Goal: Answer question/provide support: Share knowledge or assist other users

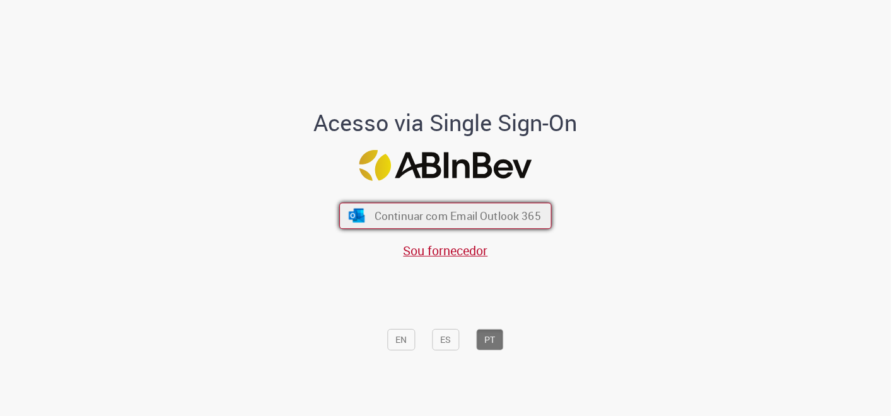
click at [510, 221] on span "Continuar com Email Outlook 365" at bounding box center [458, 215] width 167 height 15
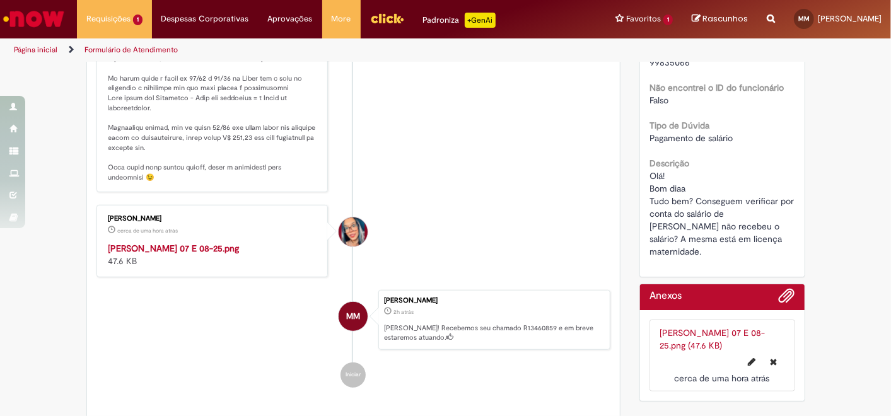
scroll to position [420, 0]
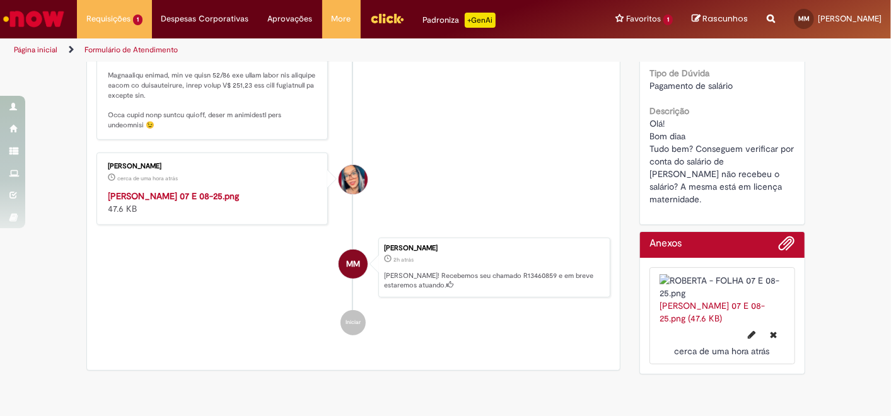
click at [215, 190] on img "Histórico de tíquete" at bounding box center [214, 190] width 210 height 0
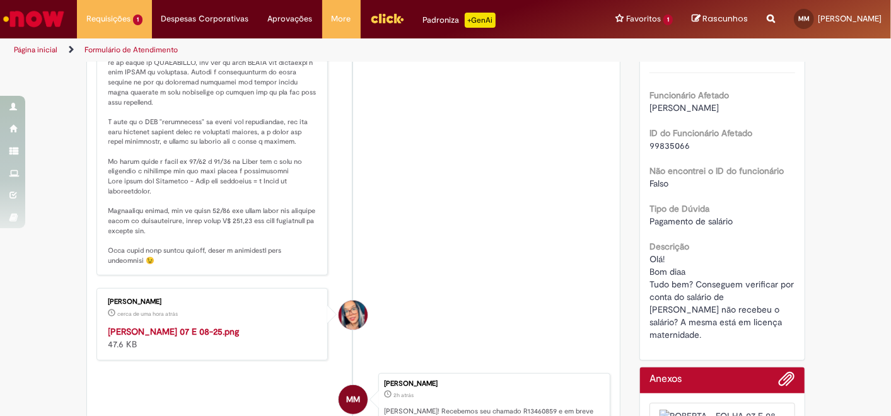
scroll to position [280, 0]
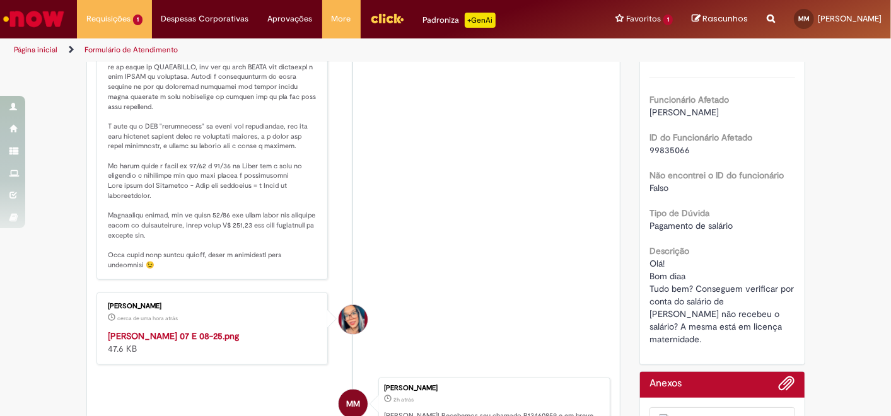
click at [172, 232] on p "Histórico de tíquete" at bounding box center [214, 132] width 210 height 278
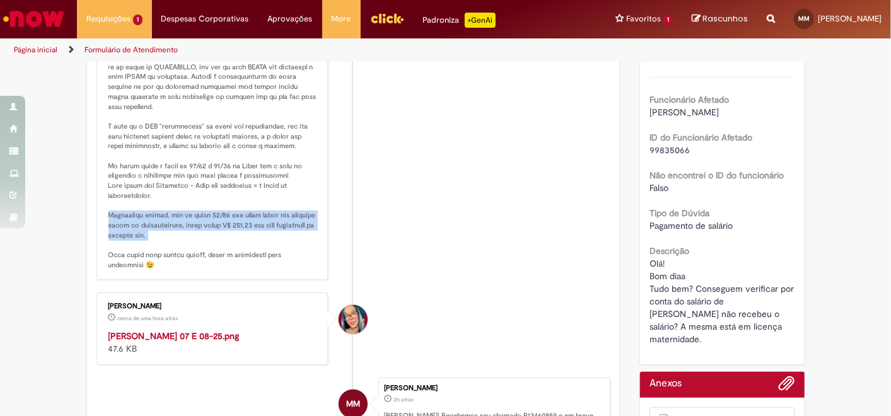
click at [172, 232] on p "Histórico de tíquete" at bounding box center [214, 132] width 210 height 278
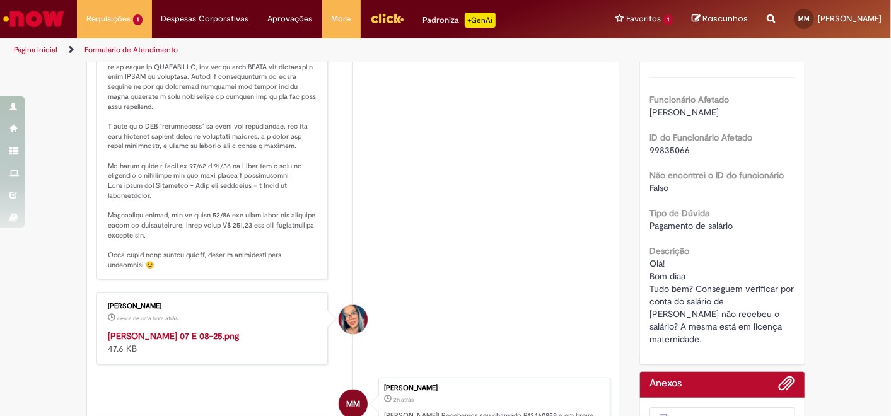
drag, startPoint x: 172, startPoint y: 232, endPoint x: 327, endPoint y: 261, distance: 157.4
click at [327, 261] on li "[PERSON_NAME] cerca de uma hora atrás cerca de uma hora atrás Comentários adici…" at bounding box center [354, 118] width 515 height 326
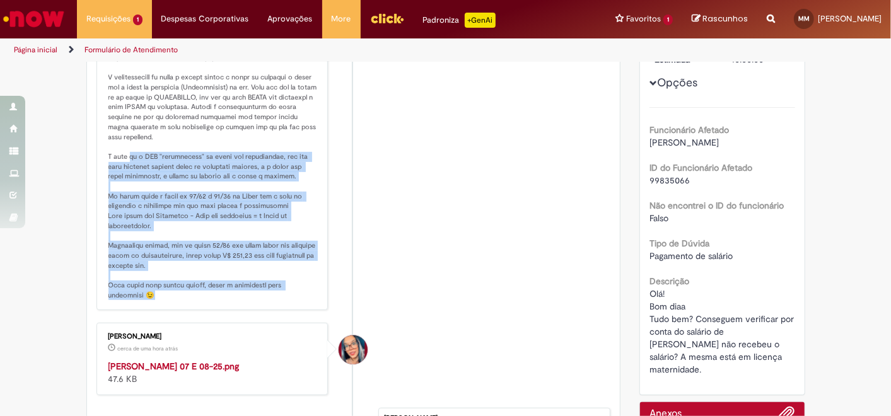
scroll to position [0, 0]
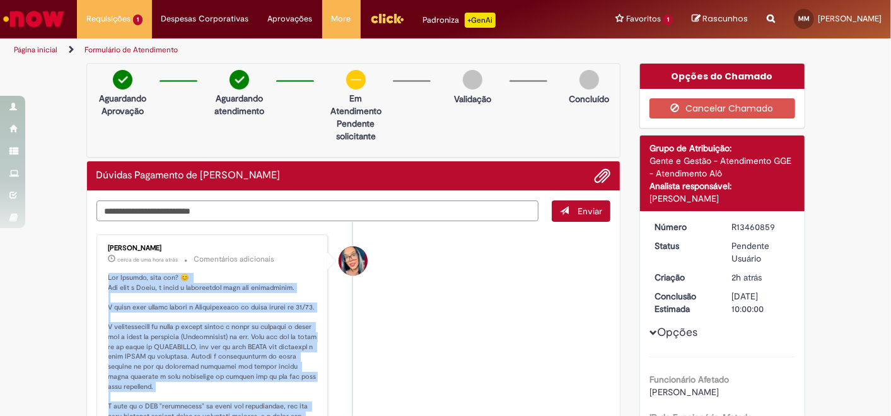
drag, startPoint x: 293, startPoint y: 279, endPoint x: 97, endPoint y: 273, distance: 195.7
click at [100, 273] on div "[PERSON_NAME] cerca de uma hora atrás cerca de uma hora atrás Comentários adici…" at bounding box center [212, 397] width 225 height 319
drag, startPoint x: 97, startPoint y: 273, endPoint x: 130, endPoint y: 279, distance: 33.4
copy p "Lor Ipsumdo, sita con? 😊 Adi elit s Doeiu, t incid u laboreetdol magn ali enima…"
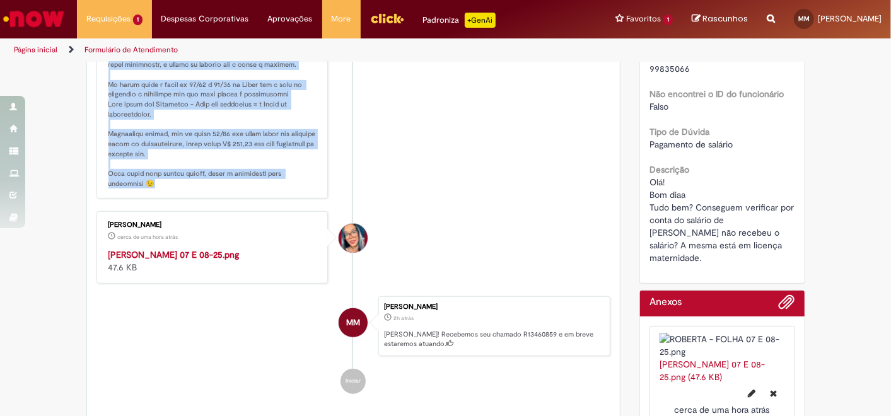
scroll to position [420, 0]
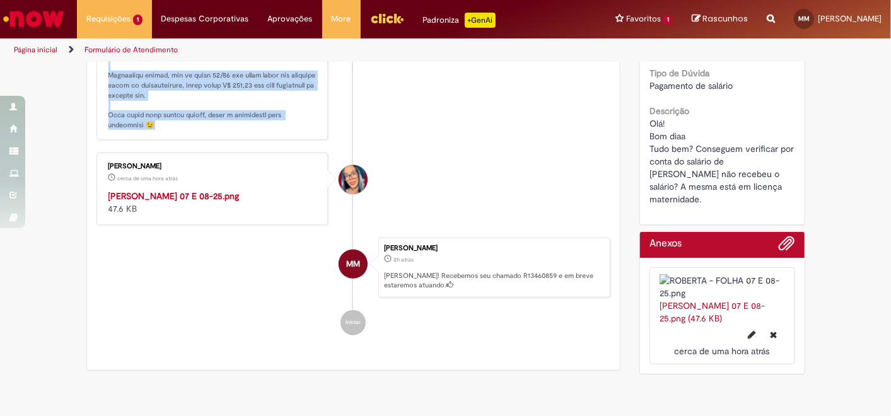
click at [196, 190] on img "Histórico de tíquete" at bounding box center [214, 190] width 210 height 0
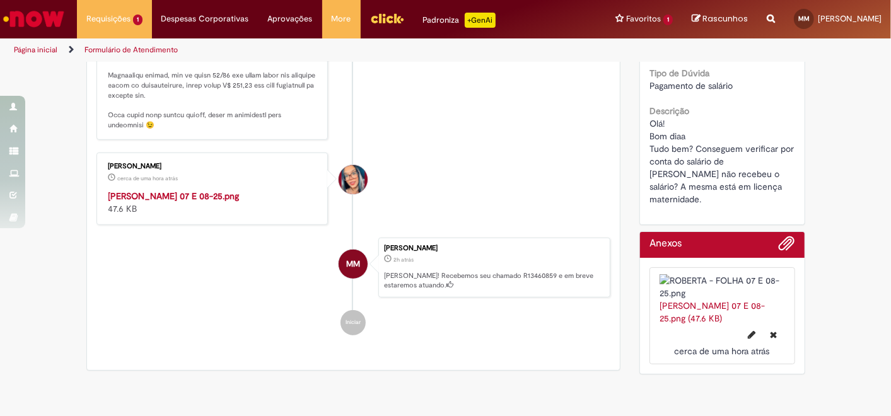
click at [802, 138] on div "Verificar Código de Barras Aguardando Aprovação Aguardando atendimento Em Atend…" at bounding box center [445, 12] width 891 height 738
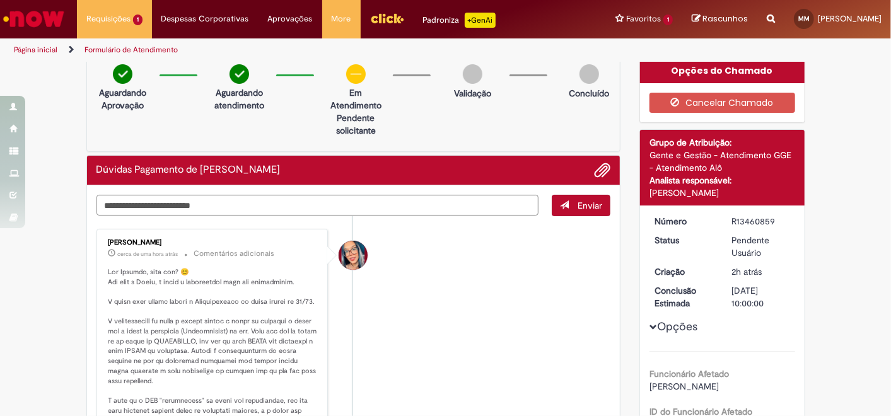
scroll to position [0, 0]
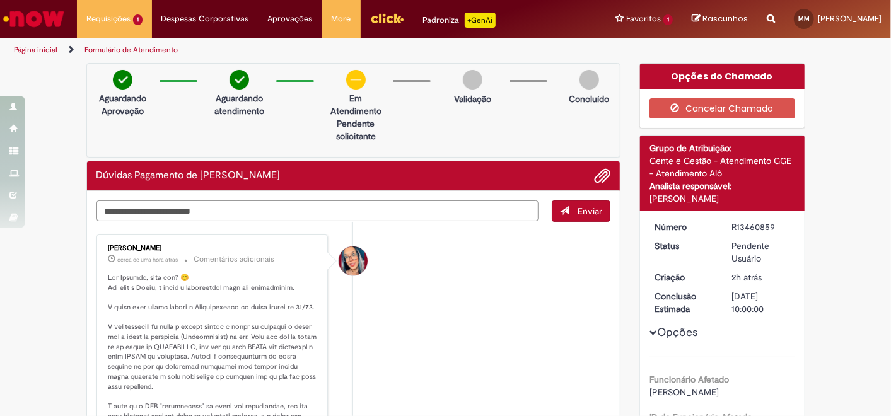
click at [266, 203] on textarea "Digite sua mensagem aqui..." at bounding box center [318, 211] width 443 height 21
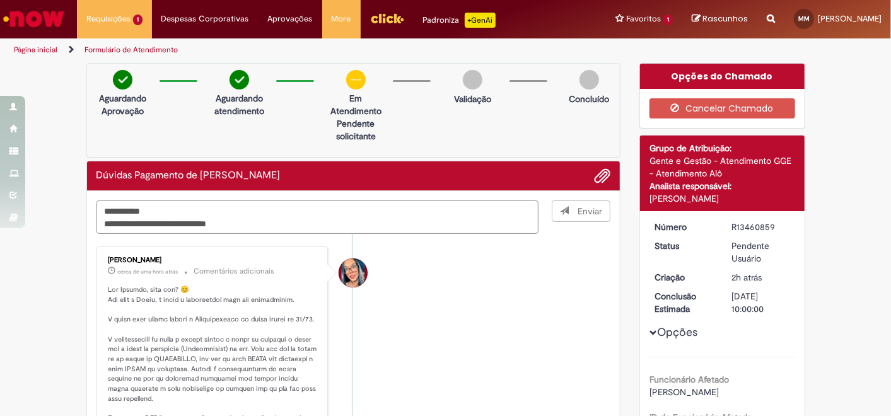
type textarea "**********"
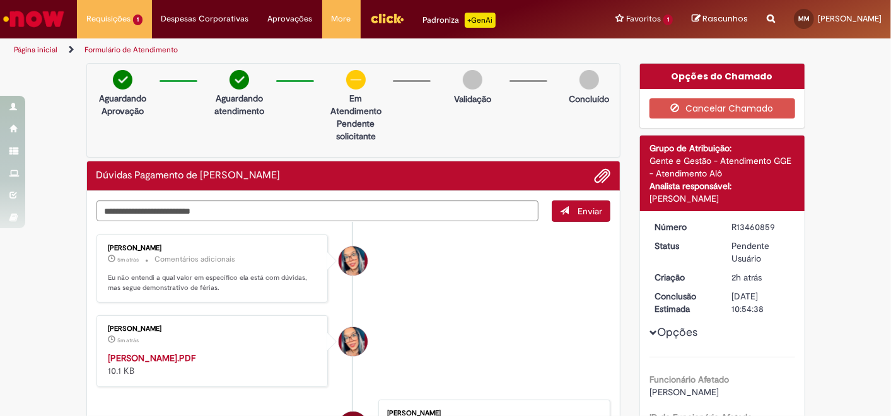
click at [196, 356] on strong "[PERSON_NAME].PDF" at bounding box center [153, 358] width 88 height 11
click at [323, 209] on textarea "Digite sua mensagem aqui..." at bounding box center [318, 211] width 443 height 21
type textarea "**********"
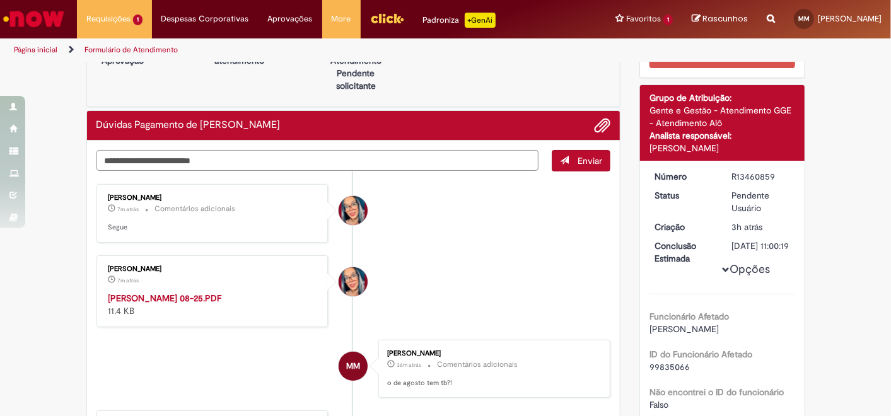
scroll to position [70, 0]
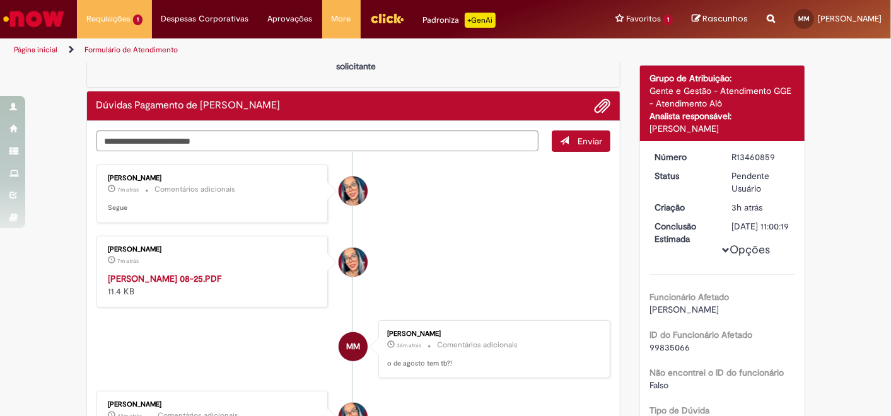
click at [203, 277] on strong "[PERSON_NAME] 08-25.PDF" at bounding box center [166, 278] width 114 height 11
click at [389, 142] on textarea "Digite sua mensagem aqui..." at bounding box center [318, 141] width 443 height 21
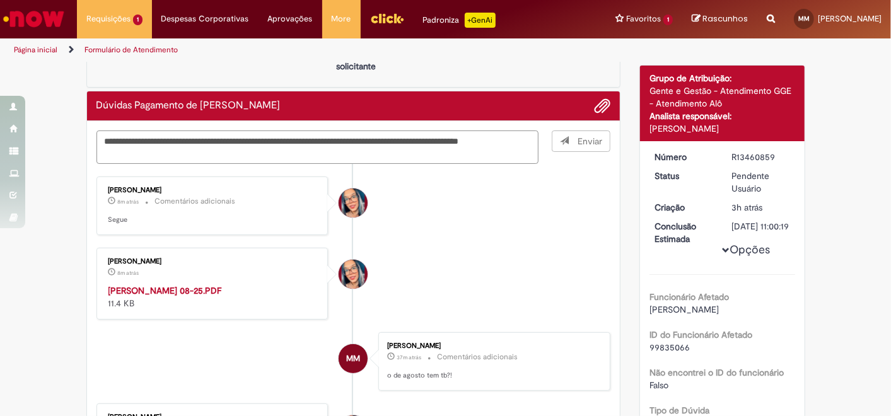
type textarea "**********"
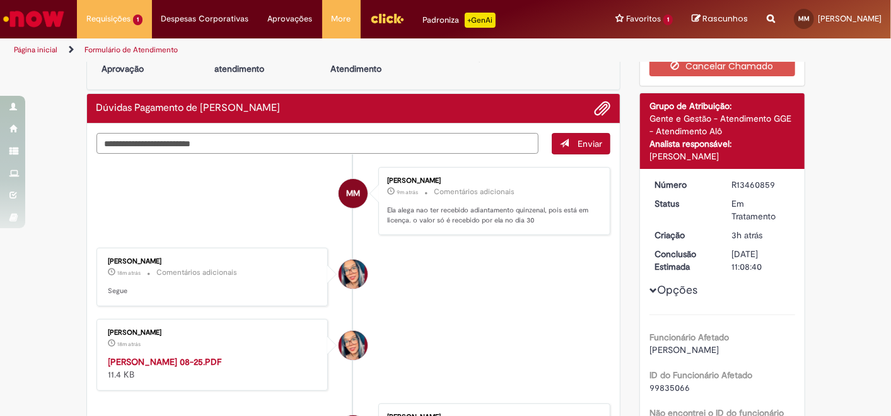
scroll to position [0, 0]
